Goal: Use online tool/utility: Use online tool/utility

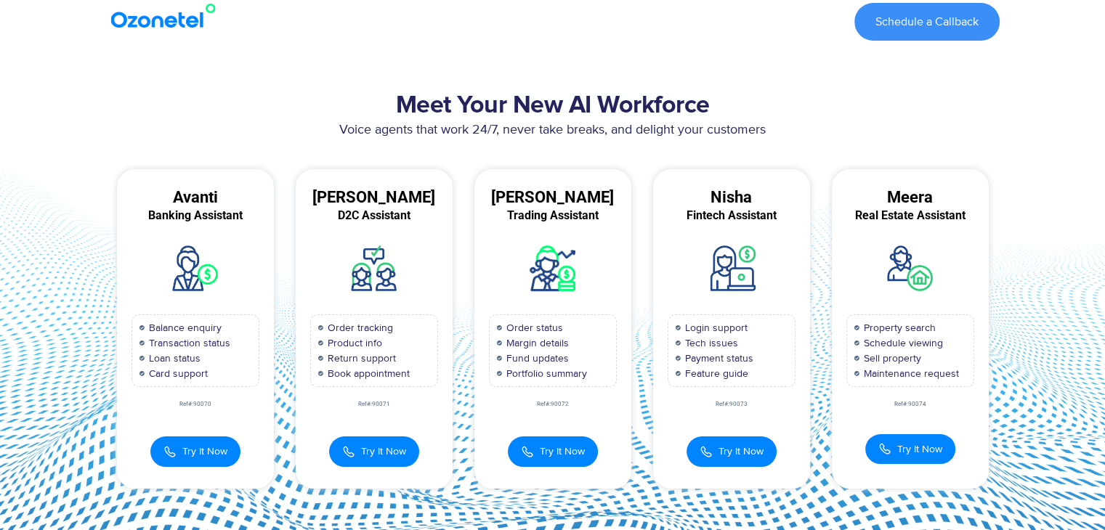
click at [363, 446] on span "Try It Now" at bounding box center [383, 451] width 45 height 15
click at [389, 456] on span "Try It Now" at bounding box center [383, 449] width 45 height 15
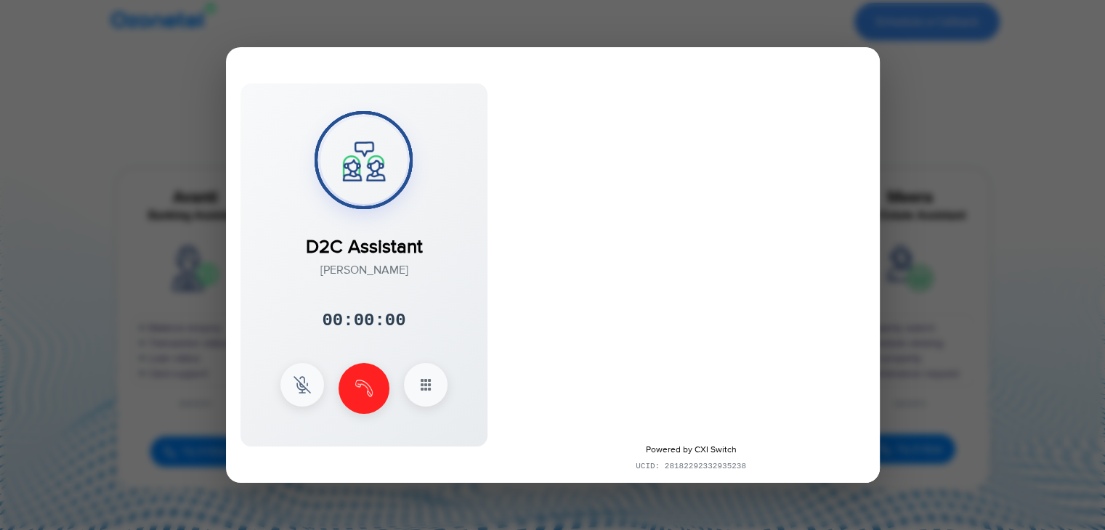
click at [389, 456] on div "Try It Now D2C Assistant​ [PERSON_NAME] 00:00:00 × 1 2 3 4 5 6 7 8" at bounding box center [374, 445] width 157 height 46
click at [302, 382] on img at bounding box center [301, 383] width 17 height 17
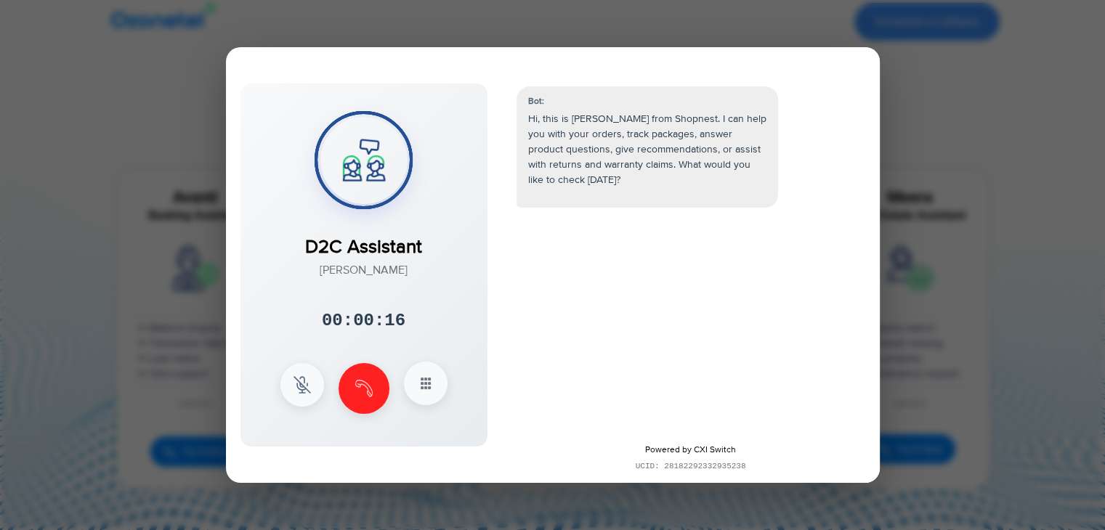
click at [433, 394] on button at bounding box center [426, 384] width 44 height 44
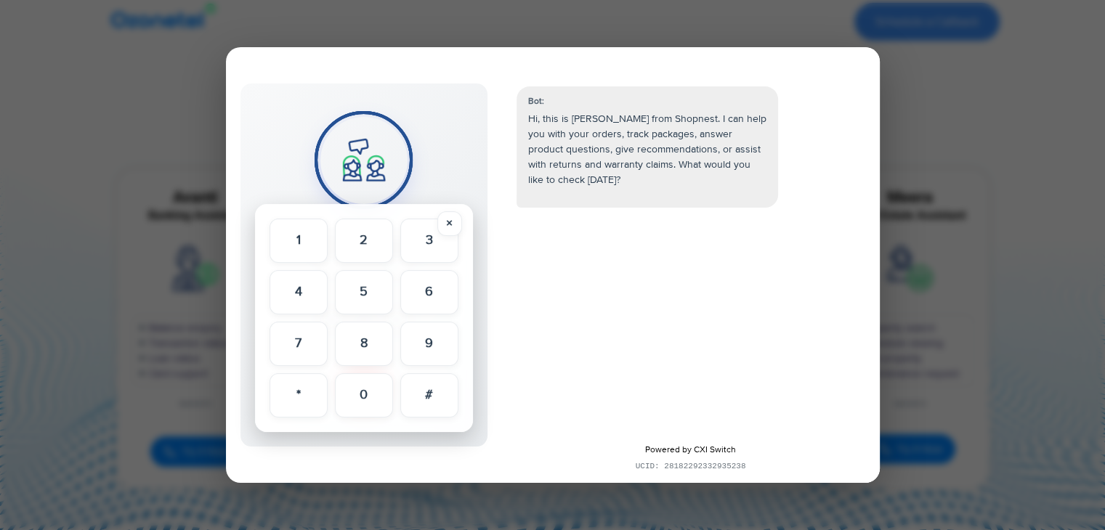
click at [500, 321] on div "D2C Assistant​ [PERSON_NAME] 00:00:18 × 1" at bounding box center [553, 265] width 654 height 436
click at [452, 226] on button "×" at bounding box center [449, 223] width 25 height 25
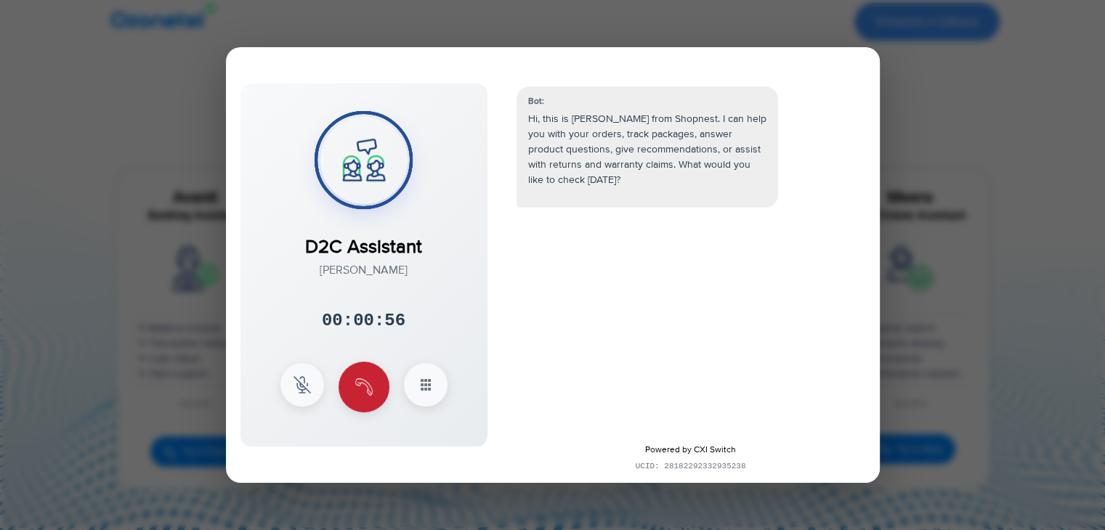
click at [363, 391] on img at bounding box center [363, 386] width 17 height 17
